Goal: Book appointment/travel/reservation

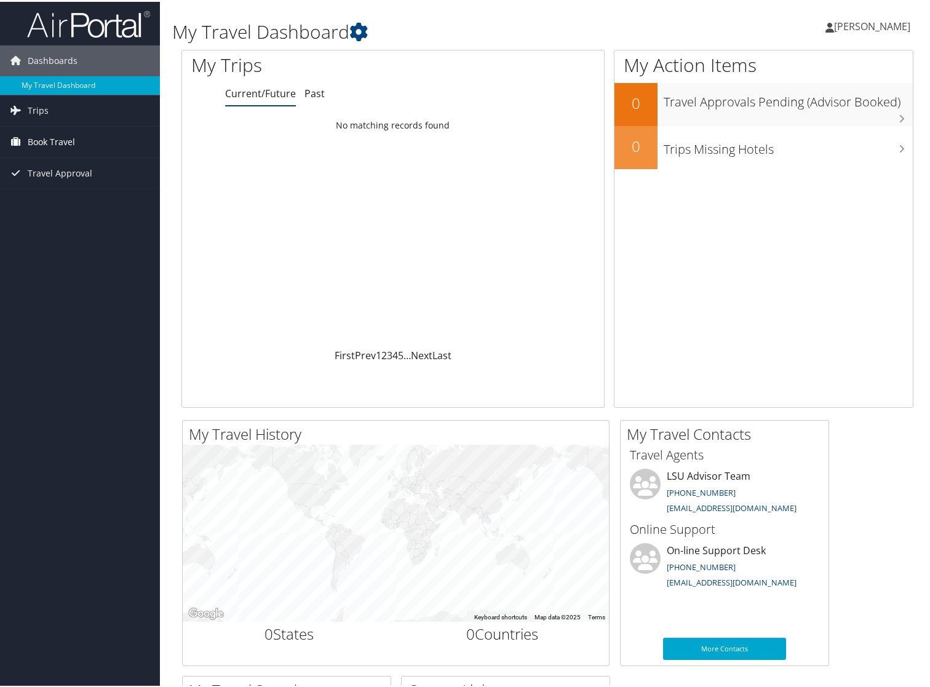
click at [47, 143] on span "Book Travel" at bounding box center [51, 140] width 47 height 31
click at [48, 187] on link "Book/Manage Online Trips" at bounding box center [80, 183] width 160 height 18
